Goal: Navigation & Orientation: Find specific page/section

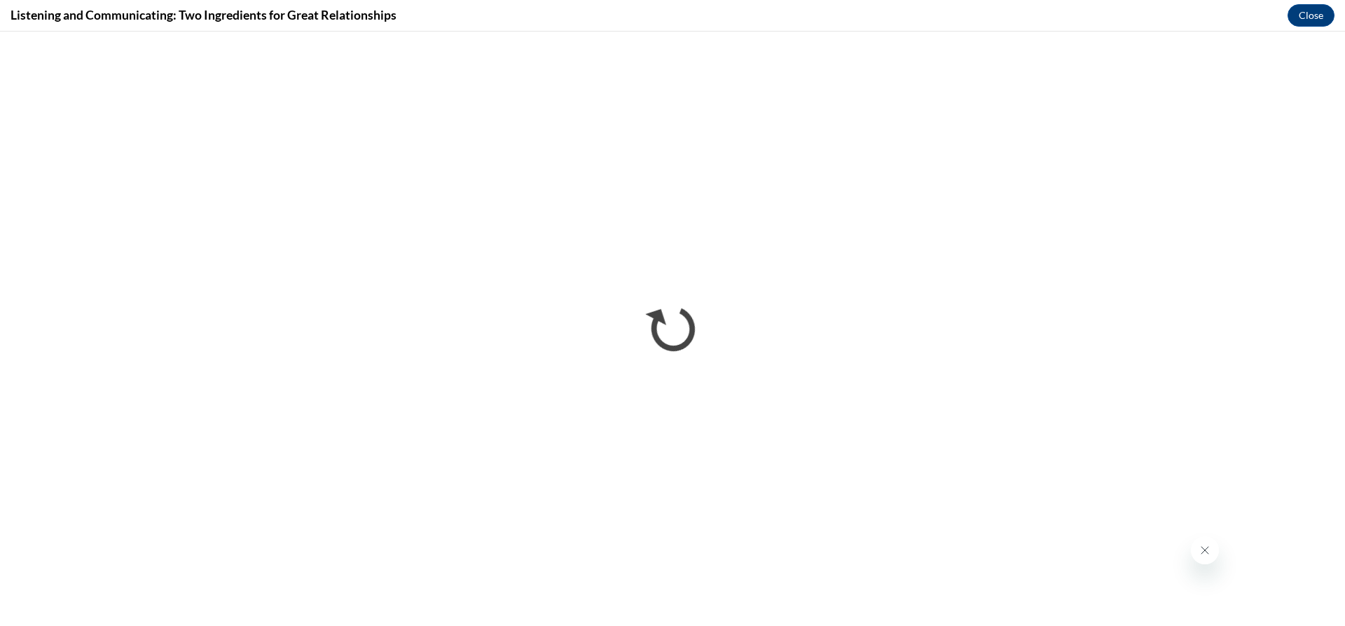
click at [1200, 549] on icon "Close message from company" at bounding box center [1204, 549] width 11 height 11
